Goal: Check status: Check status

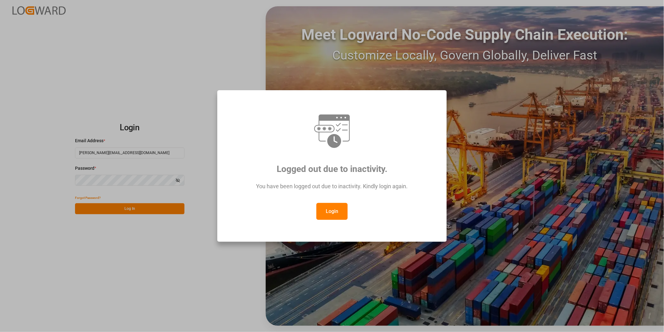
click at [339, 207] on button "Login" at bounding box center [332, 211] width 31 height 17
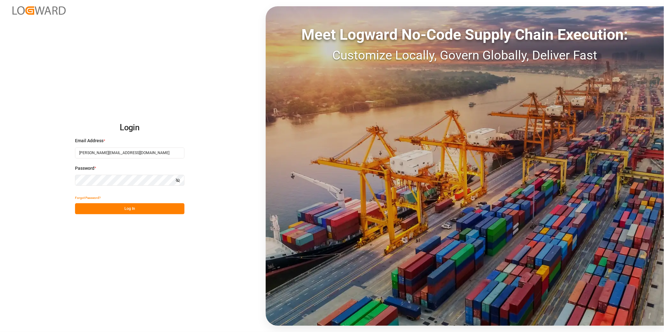
click at [155, 208] on button "Log In" at bounding box center [129, 208] width 109 height 11
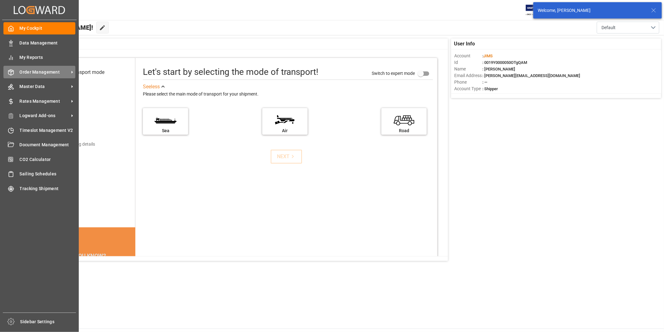
click at [54, 73] on span "Order Management" at bounding box center [44, 72] width 49 height 7
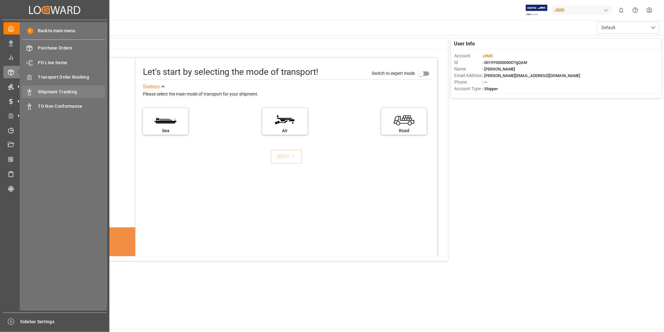
click at [85, 90] on span "Shipment Tracking" at bounding box center [71, 92] width 67 height 7
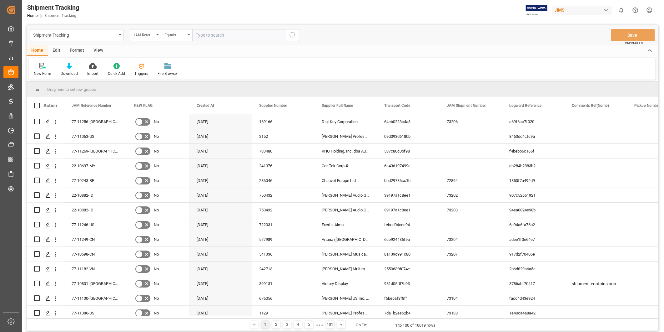
click at [237, 36] on input "text" at bounding box center [239, 35] width 94 height 12
paste input "22-11247-[GEOGRAPHIC_DATA]"
type input "22-11247-[GEOGRAPHIC_DATA]"
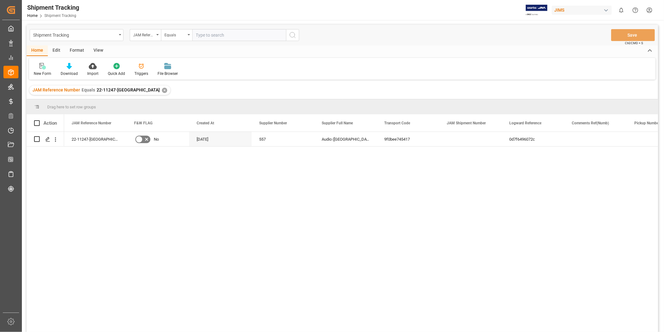
click at [98, 51] on div "View" at bounding box center [98, 50] width 19 height 11
click at [41, 73] on div "Default" at bounding box center [40, 74] width 12 height 6
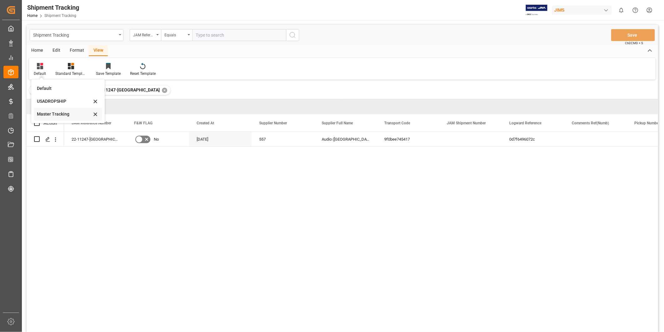
click at [53, 109] on div "Master Tracking" at bounding box center [68, 114] width 69 height 13
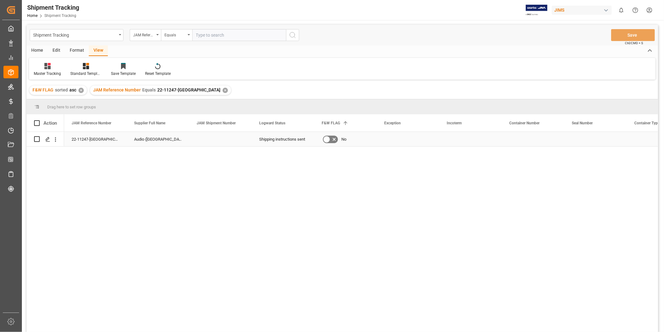
click at [236, 138] on div "Press SPACE to select this row." at bounding box center [220, 139] width 63 height 14
click at [394, 143] on div "Press SPACE to select this row." at bounding box center [408, 139] width 63 height 14
click at [426, 143] on icon "open menu" at bounding box center [428, 143] width 8 height 8
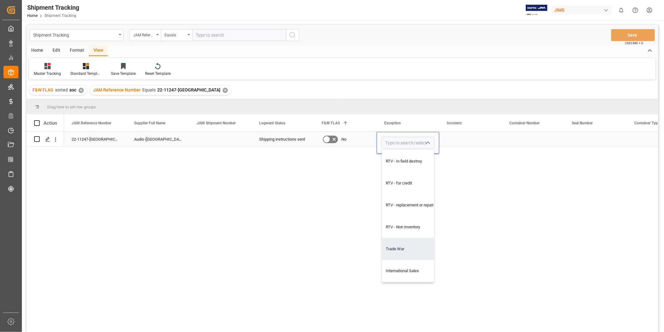
scroll to position [92, 0]
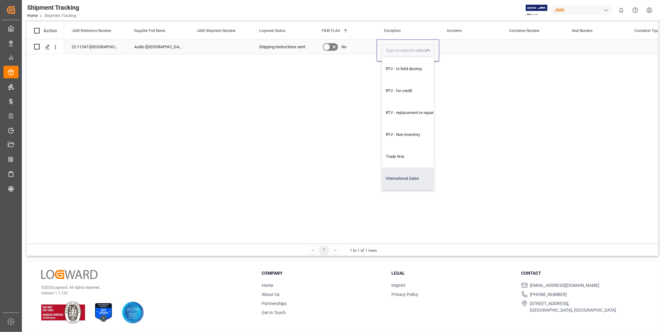
click at [412, 177] on div "International Sales" at bounding box center [412, 178] width 60 height 22
type input "International Sales"
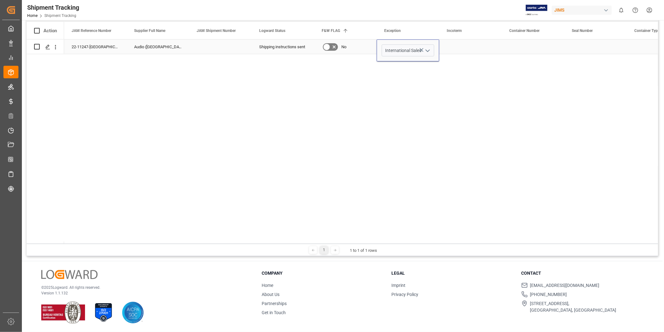
click at [484, 48] on div "Press SPACE to select this row." at bounding box center [471, 46] width 63 height 14
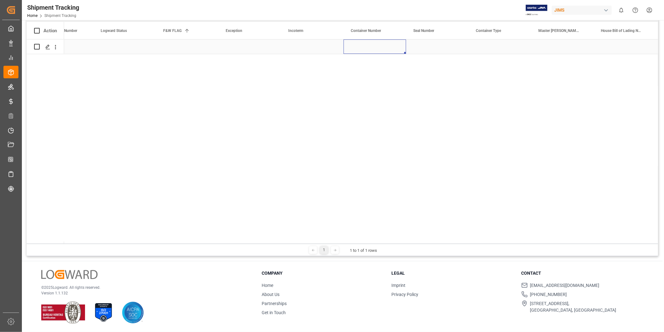
scroll to position [0, 409]
click at [299, 47] on div "Press SPACE to select this row." at bounding box center [312, 46] width 63 height 14
click at [399, 47] on div "Press SPACE to select this row." at bounding box center [375, 46] width 63 height 14
click at [430, 46] on div "Press SPACE to select this row." at bounding box center [437, 46] width 63 height 14
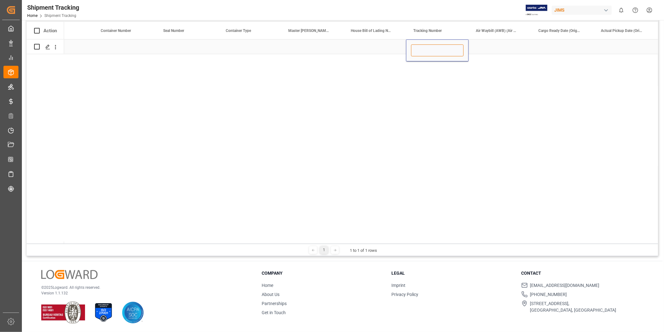
click at [430, 46] on input "Press SPACE to select this row." at bounding box center [437, 50] width 53 height 12
paste input "884705629799"
type input "884705629799"
click at [481, 46] on div "Press SPACE to select this row." at bounding box center [500, 46] width 63 height 14
click at [573, 50] on div "Press SPACE to select this row." at bounding box center [562, 46] width 63 height 14
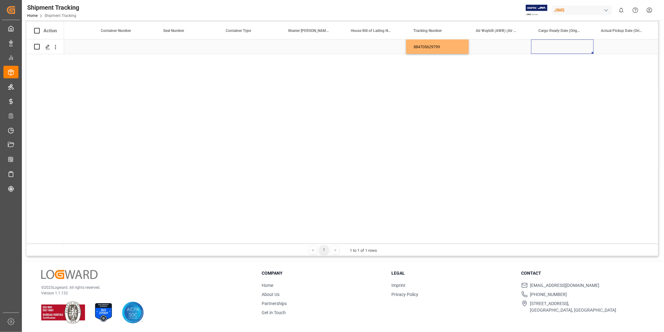
click at [573, 50] on div "Press SPACE to select this row." at bounding box center [562, 46] width 63 height 14
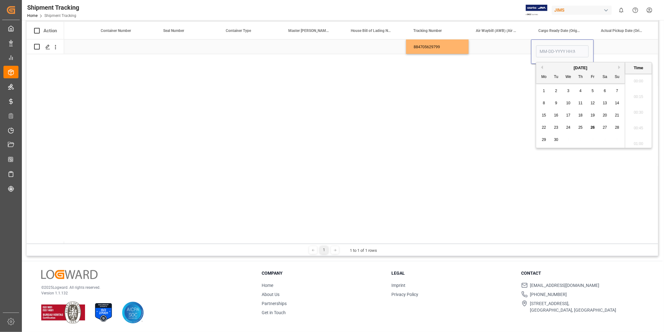
scroll to position [925, 0]
click at [592, 129] on span "26" at bounding box center [593, 127] width 4 height 4
type input "[DATE] 00:00"
click at [603, 51] on div "Press SPACE to select this row." at bounding box center [625, 46] width 63 height 14
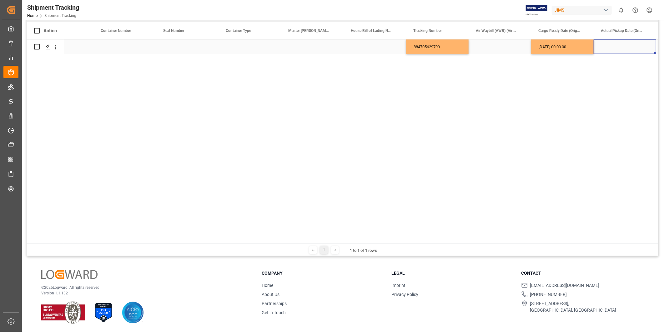
click at [576, 46] on div "[DATE] 00:00:00" at bounding box center [562, 46] width 63 height 14
click at [603, 45] on div "Press SPACE to select this row." at bounding box center [625, 46] width 63 height 14
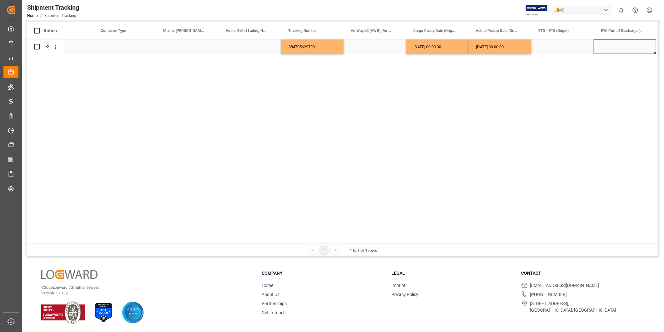
scroll to position [0, 596]
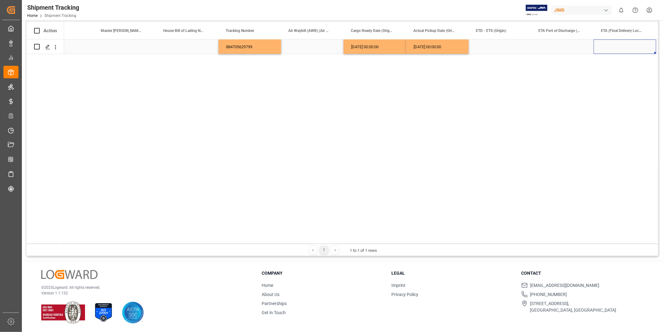
click at [604, 45] on div "Press SPACE to select this row." at bounding box center [625, 46] width 63 height 14
click at [627, 47] on div "Press SPACE to select this row." at bounding box center [625, 46] width 63 height 14
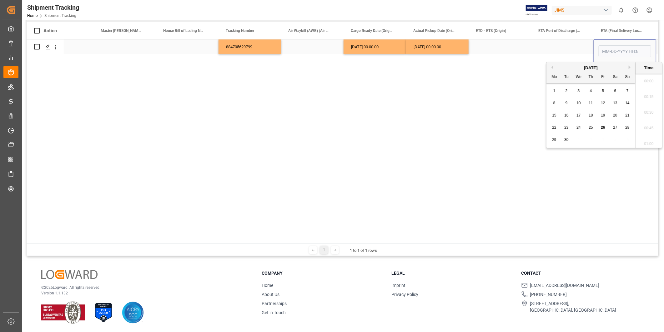
scroll to position [925, 0]
click at [616, 104] on span "13" at bounding box center [615, 103] width 4 height 4
type input "[DATE] 00:00"
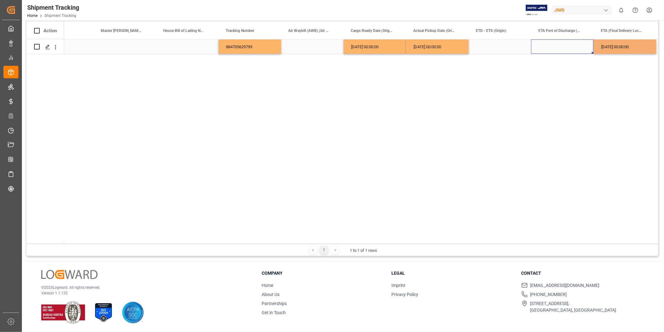
click at [555, 47] on div "Press SPACE to select this row." at bounding box center [562, 46] width 63 height 14
click at [635, 44] on div "[DATE] 00:00:00" at bounding box center [625, 46] width 63 height 14
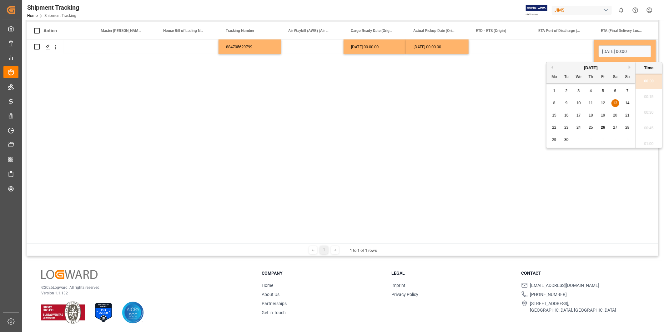
click at [629, 67] on div "[DATE]" at bounding box center [591, 68] width 89 height 6
click at [630, 67] on button "Next Month" at bounding box center [631, 67] width 4 height 4
click at [606, 104] on div "10" at bounding box center [604, 103] width 8 height 8
type input "[DATE] 00:00"
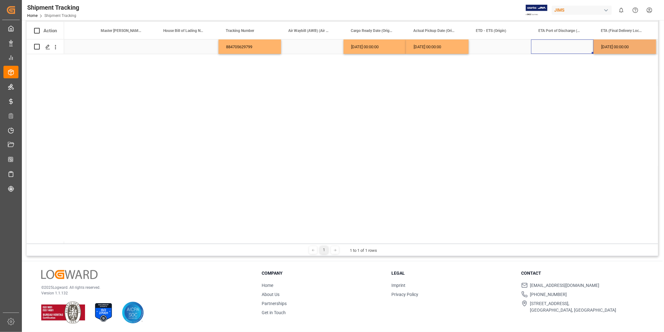
click at [559, 51] on div "Press SPACE to select this row." at bounding box center [562, 46] width 63 height 14
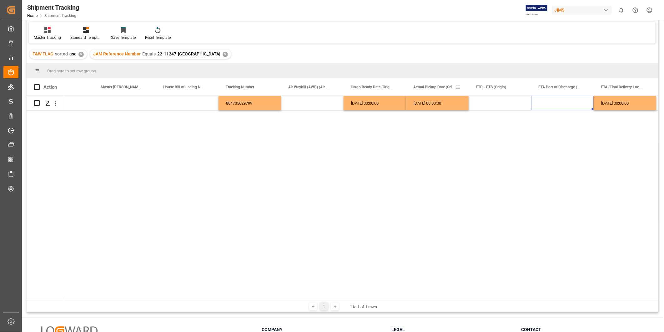
scroll to position [0, 0]
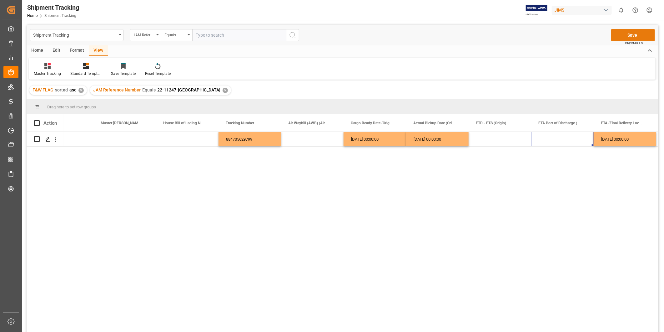
click at [640, 33] on button "Save" at bounding box center [634, 35] width 44 height 12
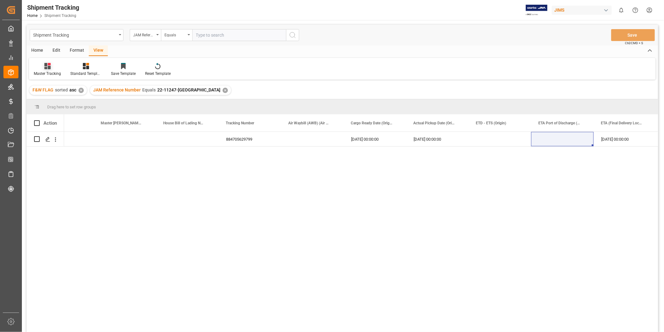
click at [51, 68] on div at bounding box center [47, 66] width 27 height 7
click at [187, 93] on div "JAM Reference Number Equals 22-11247-US ✕" at bounding box center [160, 89] width 141 height 9
click at [223, 91] on div "✕" at bounding box center [225, 90] width 5 height 5
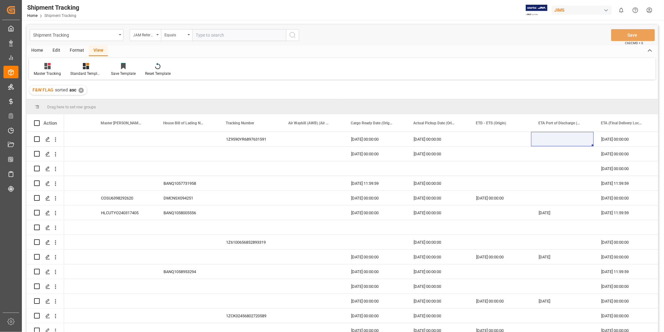
click at [79, 89] on div "✕" at bounding box center [81, 90] width 5 height 5
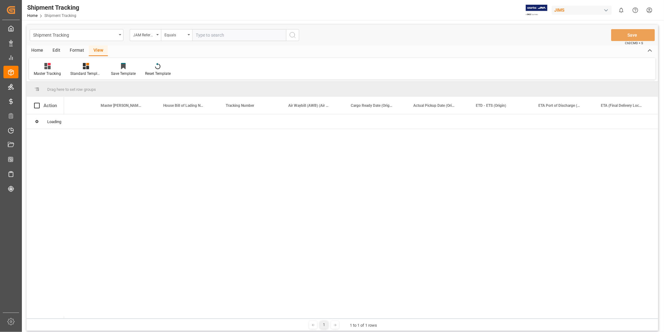
click at [201, 37] on input "text" at bounding box center [239, 35] width 94 height 12
paste input "22-11244-[GEOGRAPHIC_DATA]"
type input "22-11244-[GEOGRAPHIC_DATA]"
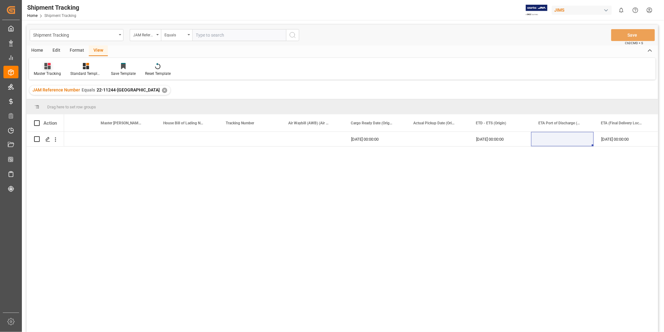
click at [48, 73] on div "Master Tracking" at bounding box center [47, 74] width 27 height 6
click at [64, 114] on div "Master Tracking" at bounding box center [65, 114] width 55 height 7
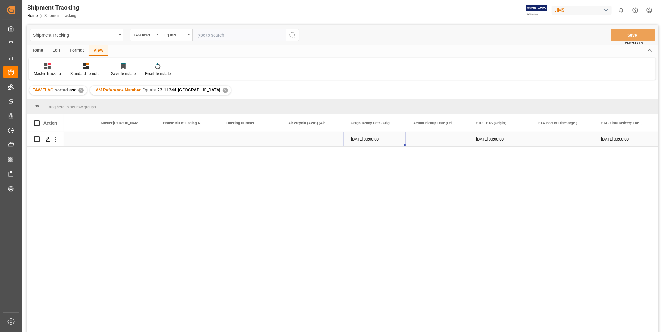
click at [368, 141] on div "[DATE] 00:00:00" at bounding box center [375, 139] width 63 height 14
click at [120, 137] on div "Press SPACE to select this row." at bounding box center [126, 139] width 63 height 14
click at [120, 137] on input "Press SPACE to select this row." at bounding box center [126, 143] width 53 height 12
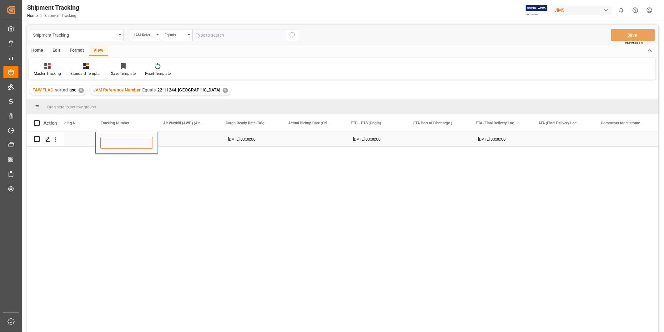
paste input "884695884911"
type input "884695884911"
click at [164, 140] on div "Press SPACE to select this row." at bounding box center [189, 139] width 63 height 14
click at [234, 137] on div "[DATE] 00:00:00" at bounding box center [252, 139] width 63 height 14
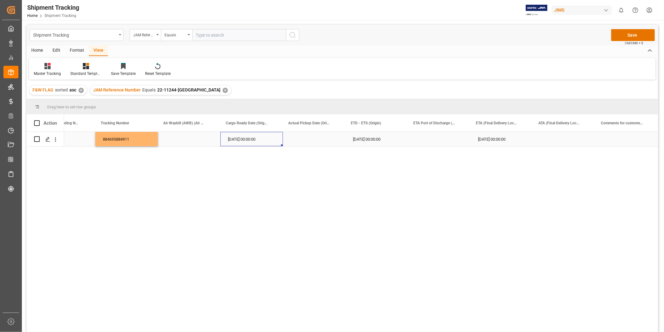
click at [234, 137] on div "[DATE] 00:00:00" at bounding box center [252, 139] width 63 height 14
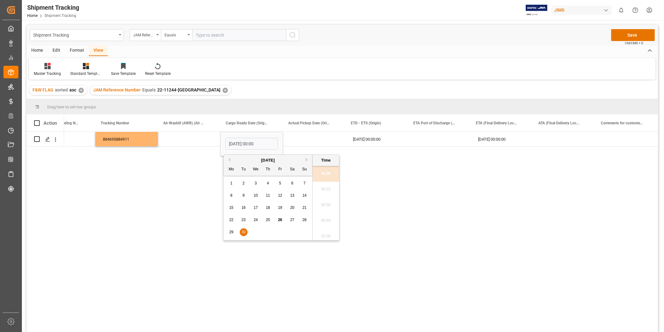
click at [279, 221] on span "26" at bounding box center [280, 219] width 4 height 4
type input "[DATE] 00:00"
click at [300, 140] on div "Press SPACE to select this row." at bounding box center [314, 139] width 63 height 14
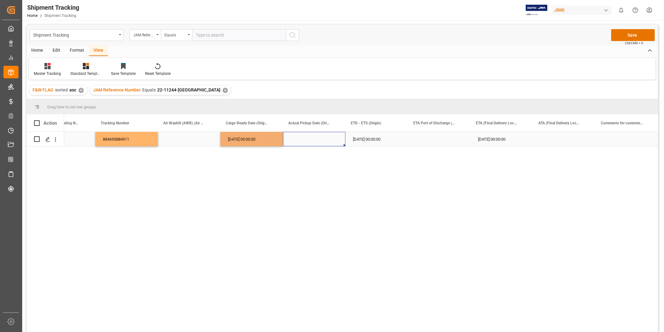
click at [240, 141] on div "[DATE] 00:00:00" at bounding box center [252, 139] width 63 height 14
click at [301, 142] on div "Press SPACE to select this row." at bounding box center [314, 139] width 63 height 14
click at [358, 140] on div "[DATE] 00:00:00" at bounding box center [377, 139] width 63 height 14
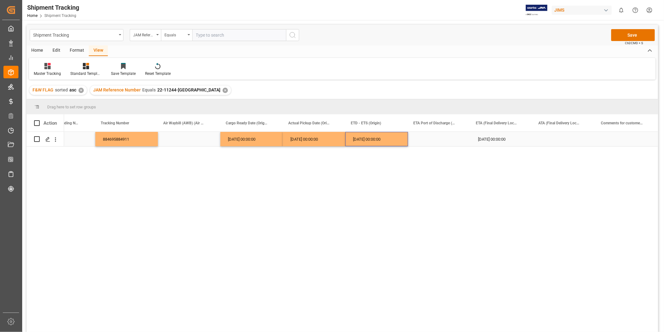
click at [486, 141] on div "[DATE] 00:00:00" at bounding box center [502, 139] width 63 height 14
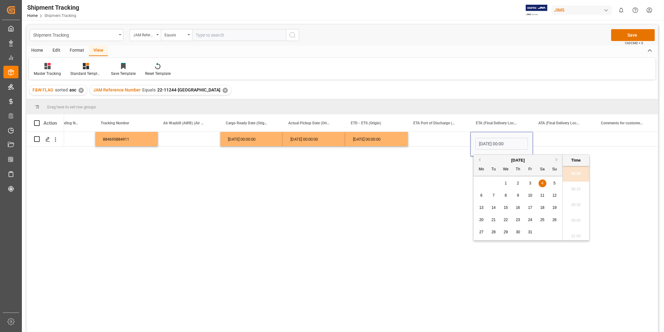
click at [543, 194] on span "11" at bounding box center [543, 195] width 4 height 4
type input "[DATE] 00:00"
click at [555, 141] on div "Press SPACE to select this row." at bounding box center [564, 139] width 63 height 14
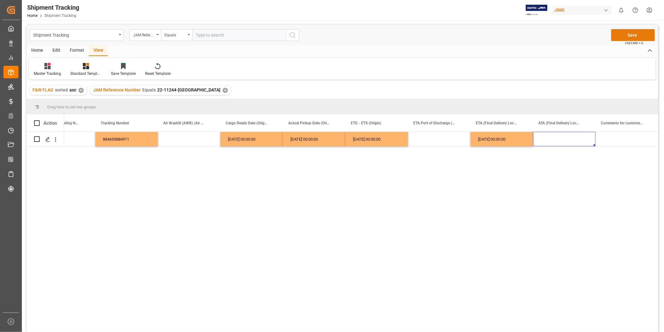
click at [629, 33] on button "Save" at bounding box center [634, 35] width 44 height 12
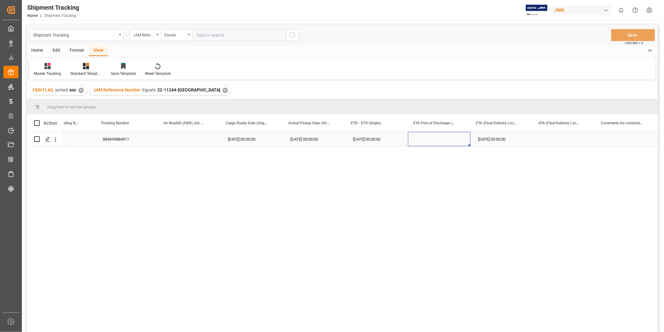
click at [442, 136] on div "Press SPACE to select this row." at bounding box center [439, 139] width 63 height 14
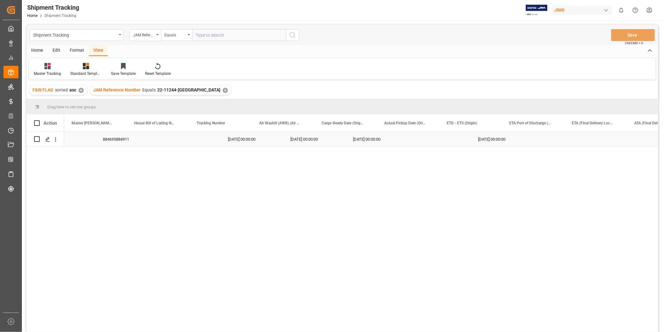
scroll to position [0, 0]
